Goal: Transaction & Acquisition: Purchase product/service

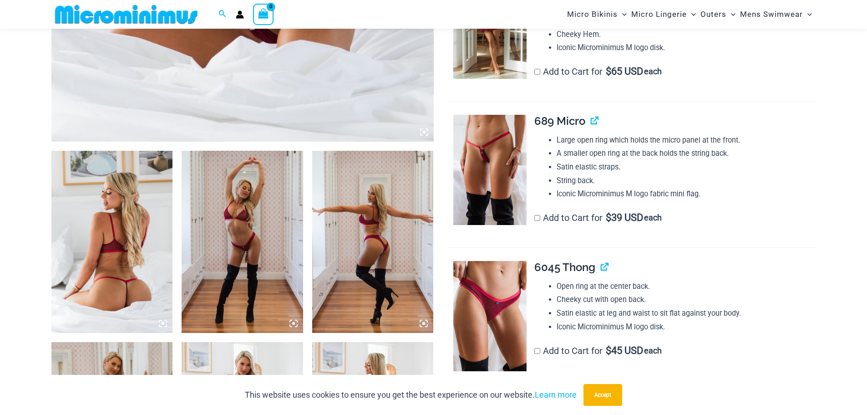
scroll to position [599, 0]
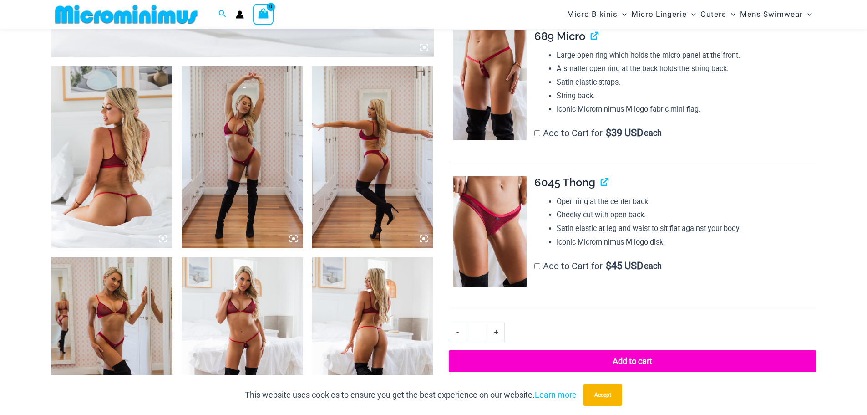
click at [160, 238] on icon at bounding box center [163, 238] width 8 height 8
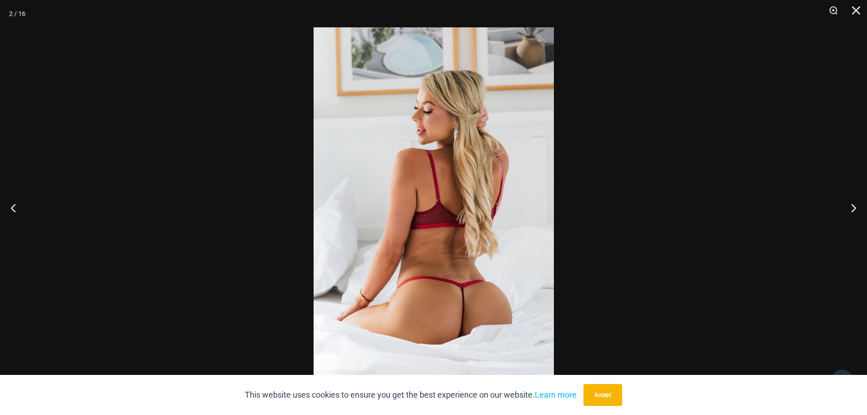
drag, startPoint x: 611, startPoint y: 400, endPoint x: 705, endPoint y: 331, distance: 116.6
click at [612, 399] on button "Accept" at bounding box center [602, 395] width 39 height 22
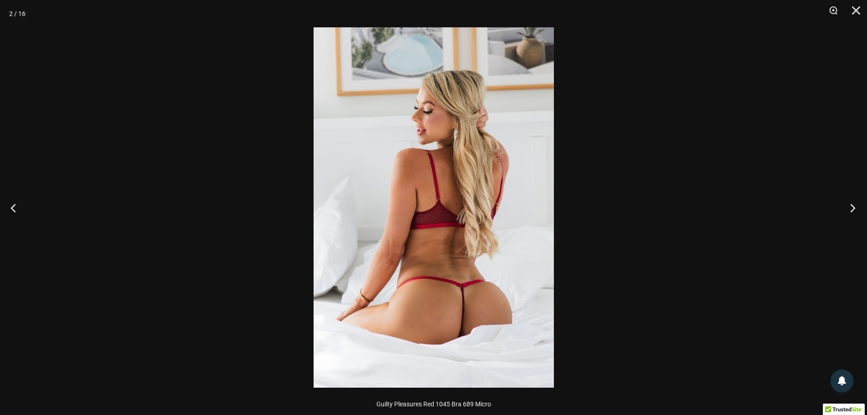
click at [851, 210] on button "Next" at bounding box center [850, 208] width 34 height 46
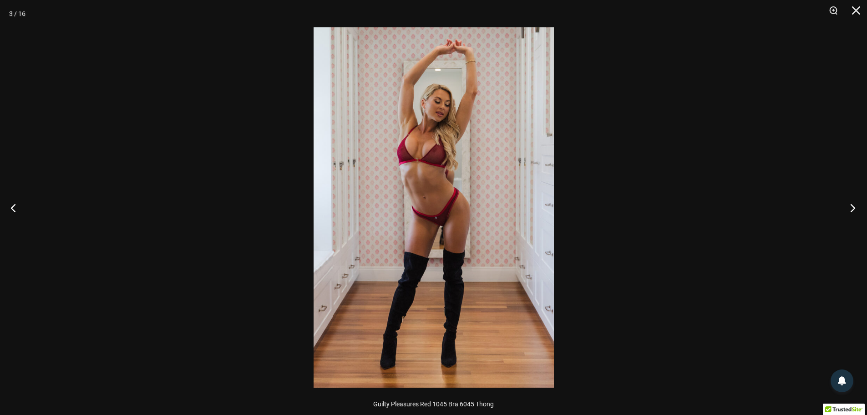
click at [852, 210] on button "Next" at bounding box center [850, 208] width 34 height 46
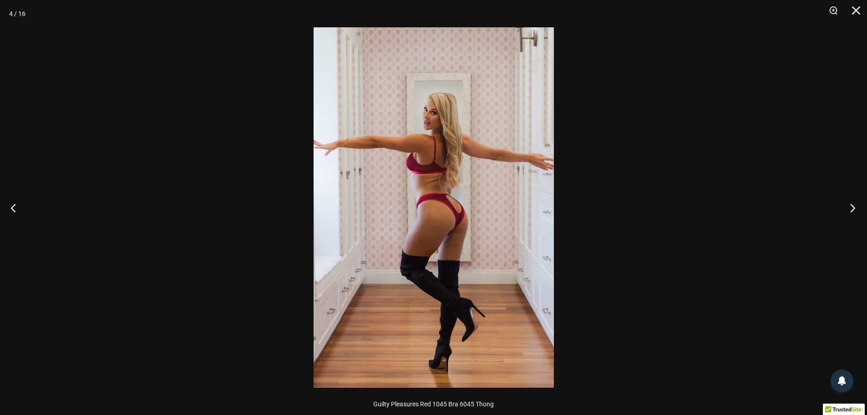
click at [852, 210] on button "Next" at bounding box center [850, 208] width 34 height 46
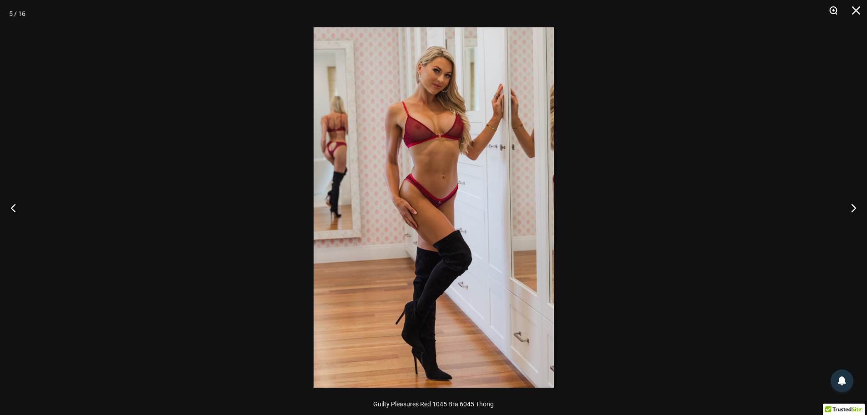
click at [834, 9] on button "Zoom" at bounding box center [830, 13] width 23 height 27
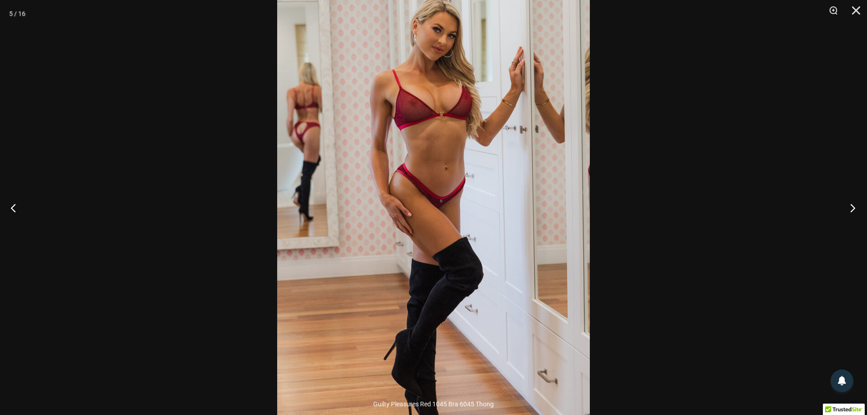
click at [851, 208] on button "Next" at bounding box center [850, 208] width 34 height 46
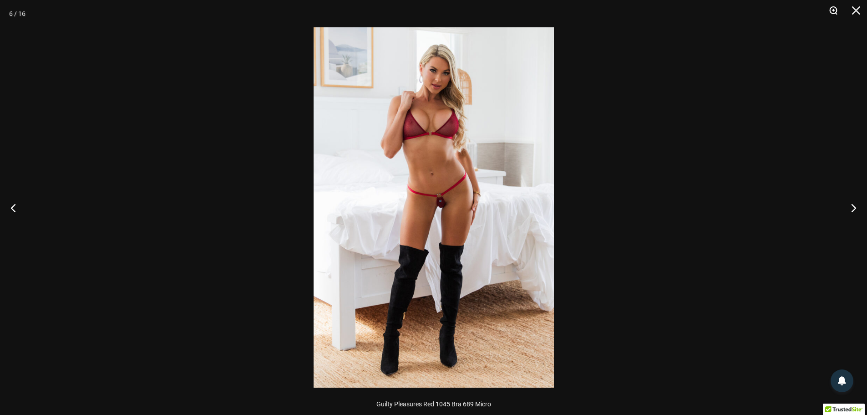
click at [833, 9] on button "Zoom" at bounding box center [830, 13] width 23 height 27
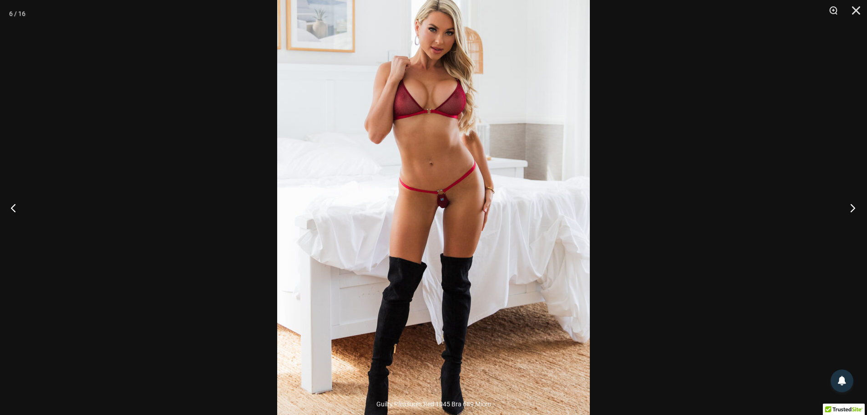
click at [852, 208] on button "Next" at bounding box center [850, 208] width 34 height 46
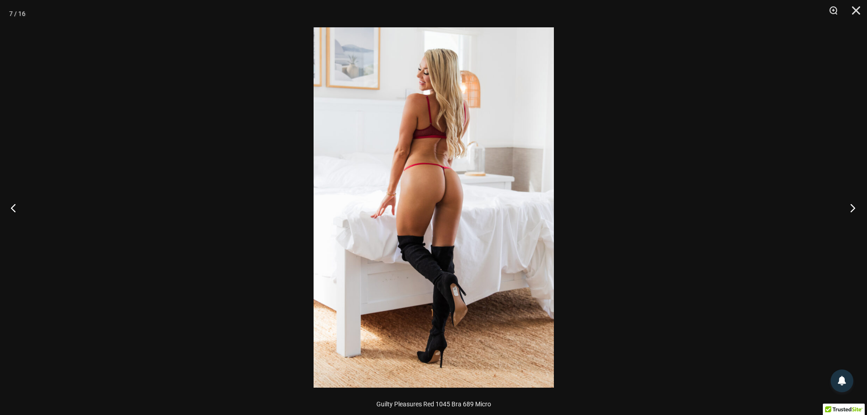
click at [852, 207] on button "Next" at bounding box center [850, 208] width 34 height 46
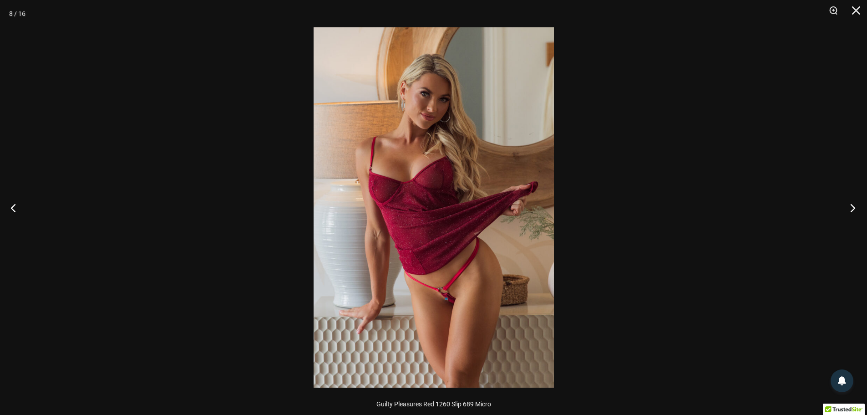
click at [851, 208] on button "Next" at bounding box center [850, 208] width 34 height 46
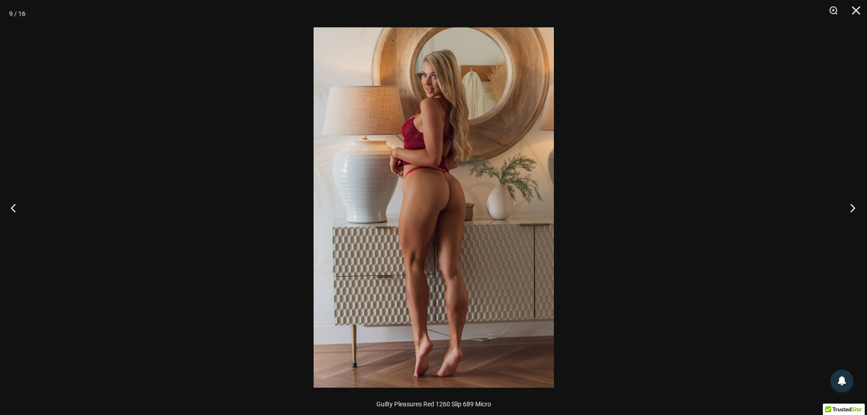
click at [851, 208] on button "Next" at bounding box center [850, 208] width 34 height 46
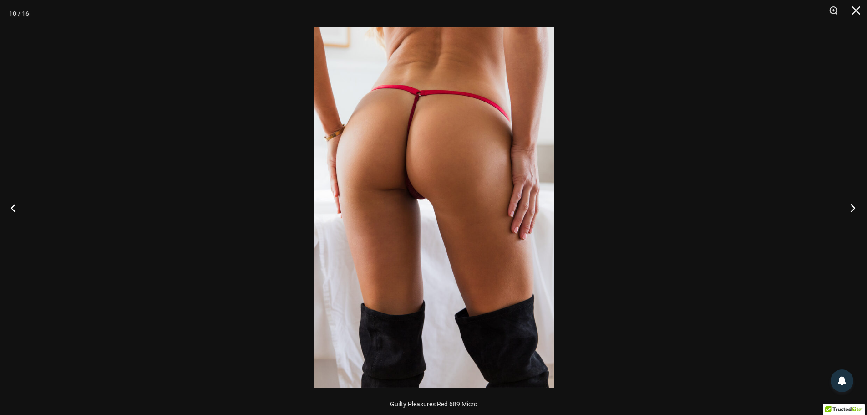
click at [851, 208] on button "Next" at bounding box center [850, 208] width 34 height 46
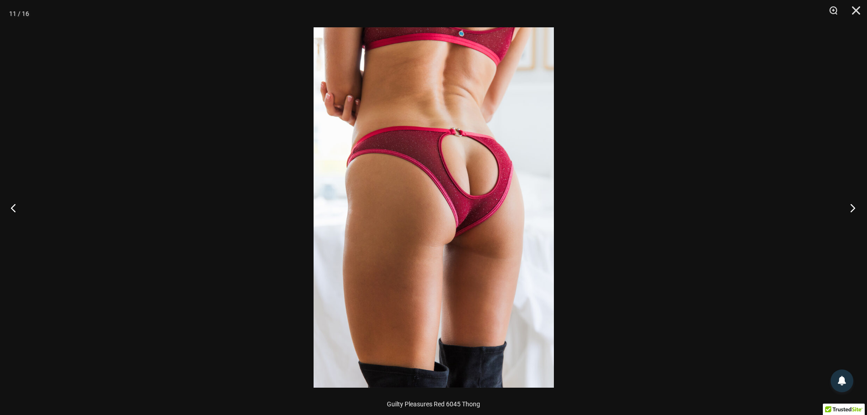
click at [851, 209] on button "Next" at bounding box center [850, 208] width 34 height 46
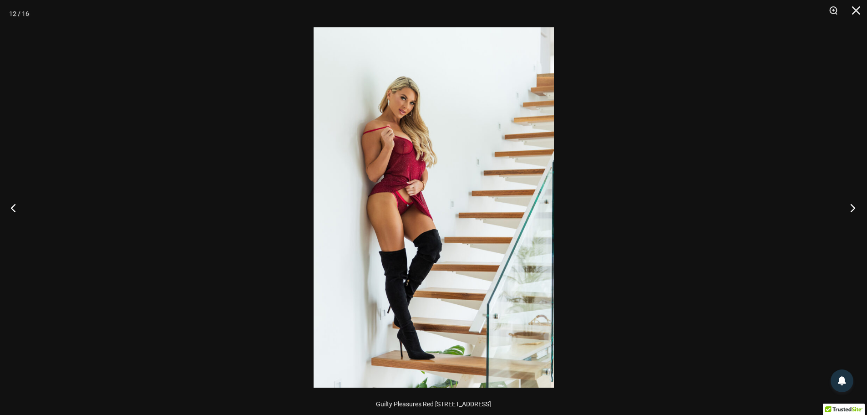
click at [851, 209] on button "Next" at bounding box center [850, 208] width 34 height 46
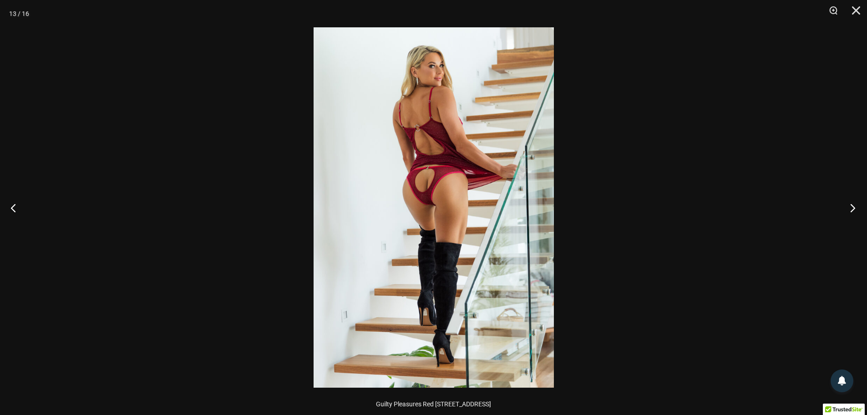
click at [851, 209] on button "Next" at bounding box center [850, 208] width 34 height 46
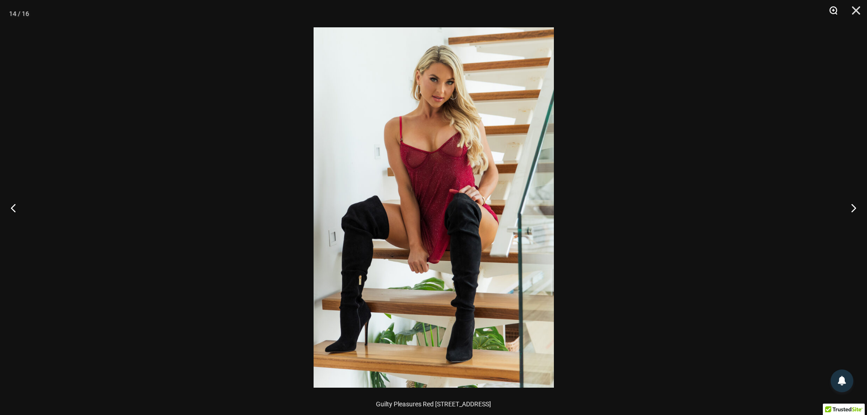
click at [835, 7] on button "Zoom" at bounding box center [830, 13] width 23 height 27
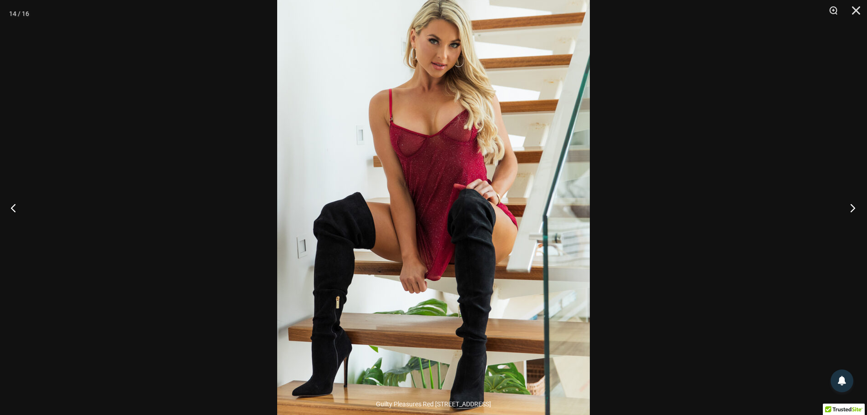
click at [855, 211] on button "Next" at bounding box center [850, 208] width 34 height 46
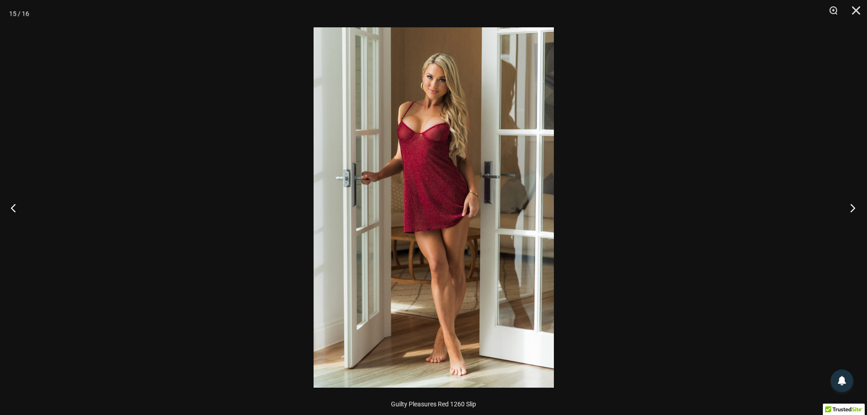
click at [855, 211] on button "Next" at bounding box center [850, 208] width 34 height 46
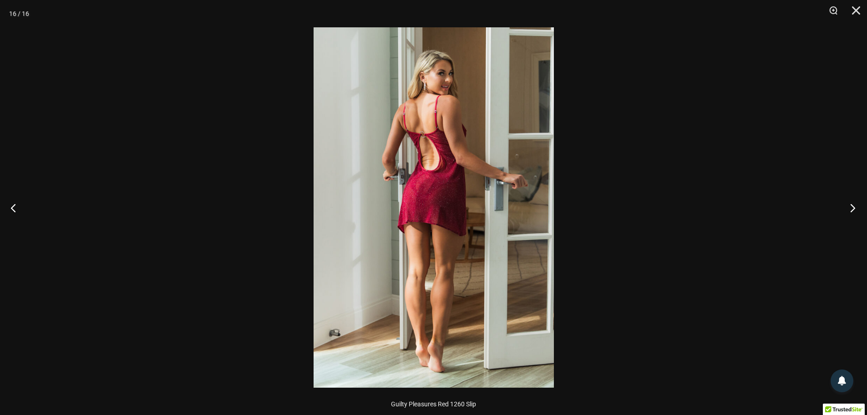
click at [855, 211] on button "Next" at bounding box center [850, 208] width 34 height 46
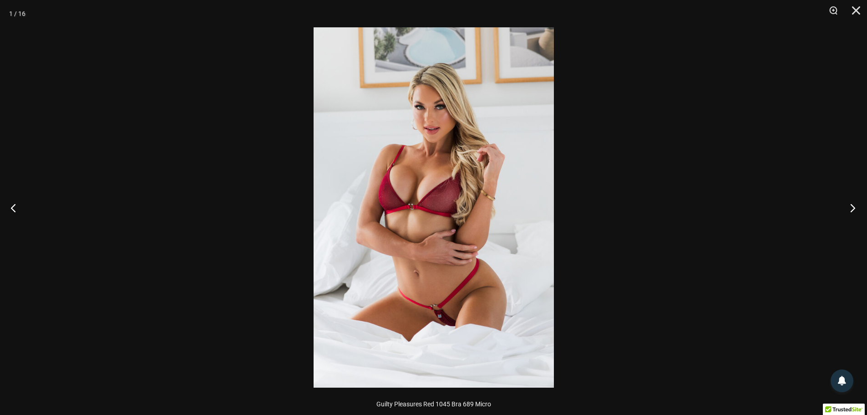
click at [855, 211] on button "Next" at bounding box center [850, 208] width 34 height 46
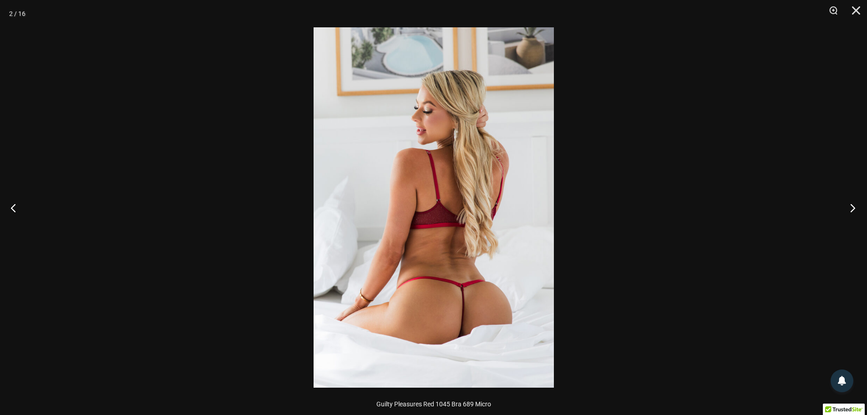
click at [855, 211] on button "Next" at bounding box center [850, 208] width 34 height 46
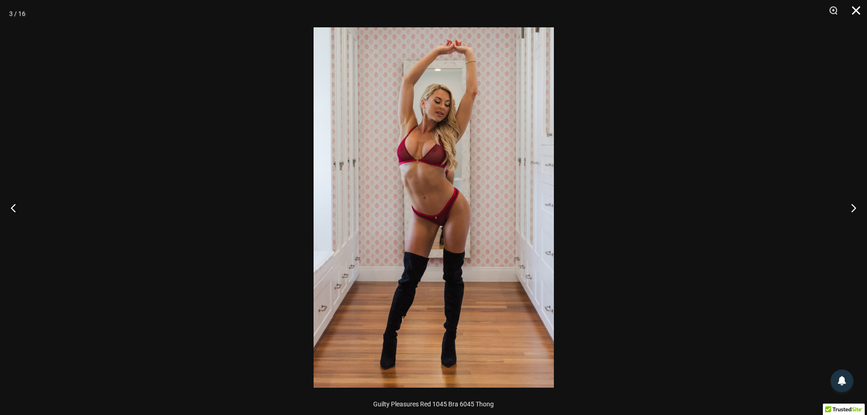
click at [861, 11] on button "Close" at bounding box center [852, 13] width 23 height 27
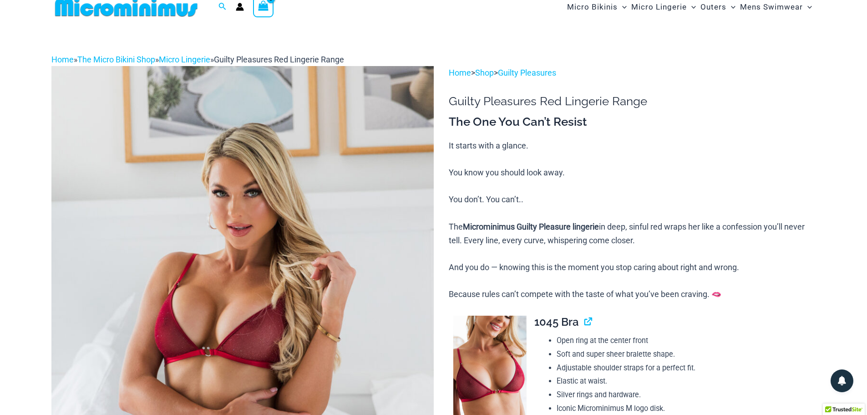
scroll to position [0, 0]
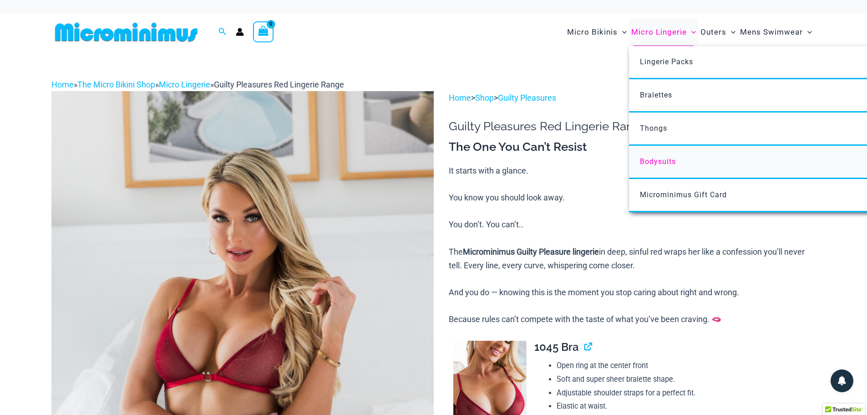
click at [658, 159] on span "Bodysuits" at bounding box center [658, 161] width 36 height 9
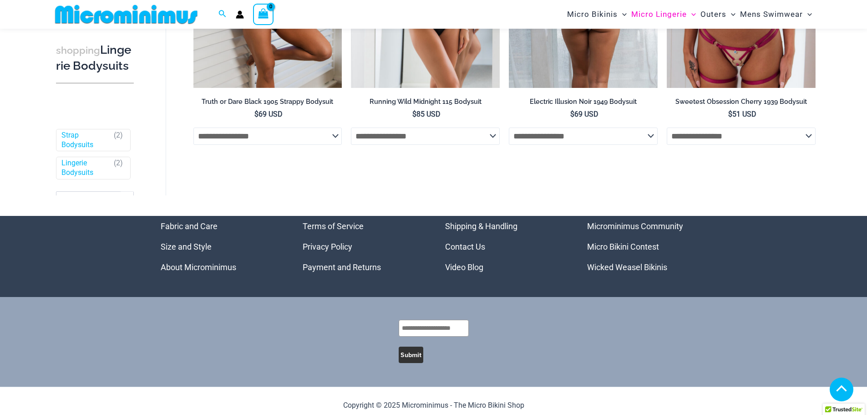
scroll to position [245, 0]
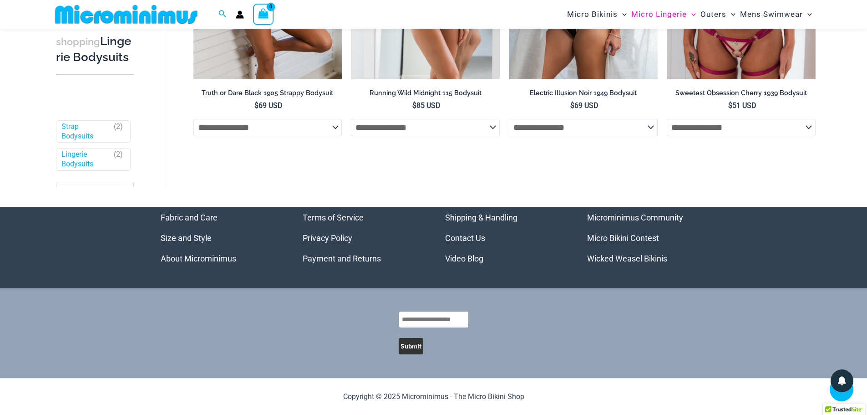
click at [643, 258] on link "Wicked Weasel Bikinis" at bounding box center [627, 258] width 80 height 10
click at [643, 235] on link "Micro Bikini Contest" at bounding box center [623, 238] width 72 height 10
